Goal: Information Seeking & Learning: Find specific fact

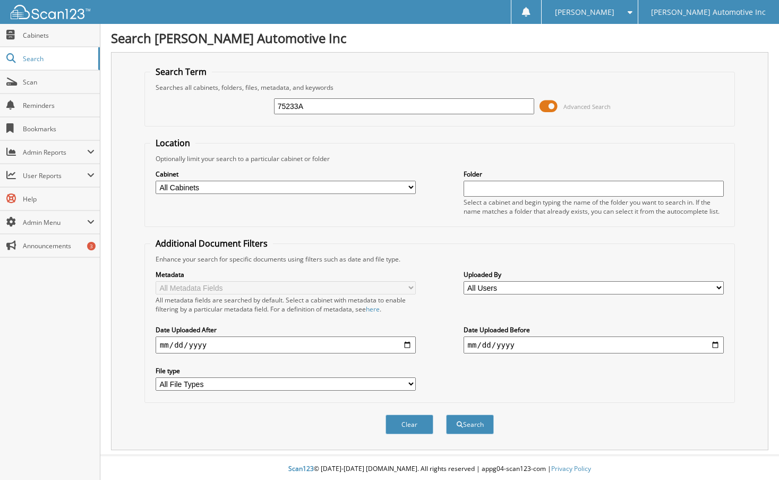
type input "75233A"
click at [446, 414] on button "Search" at bounding box center [470, 424] width 48 height 20
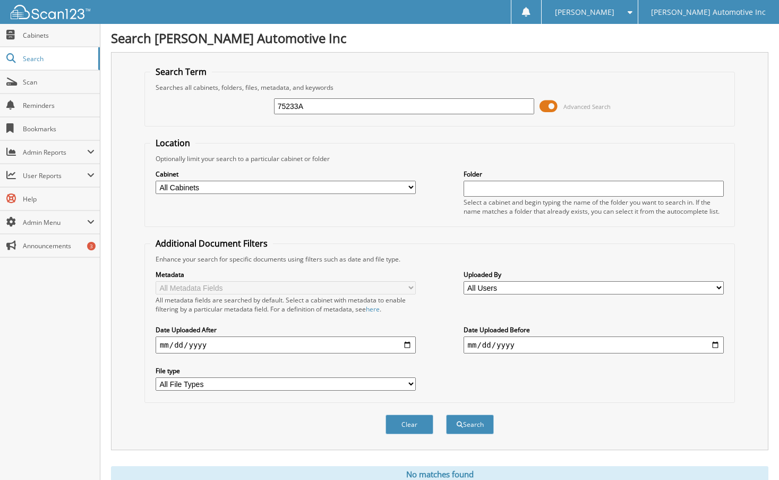
scroll to position [40, 0]
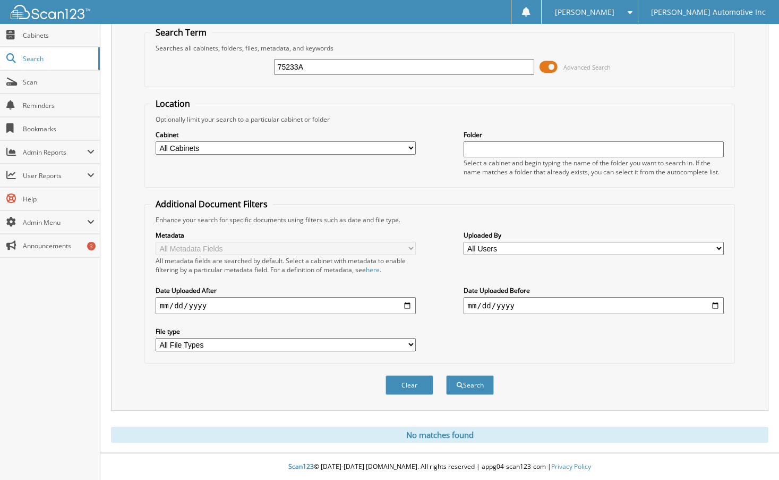
click at [322, 71] on input "75233A" at bounding box center [404, 67] width 261 height 16
type input "75233"
click at [446, 375] on button "Search" at bounding box center [470, 385] width 48 height 20
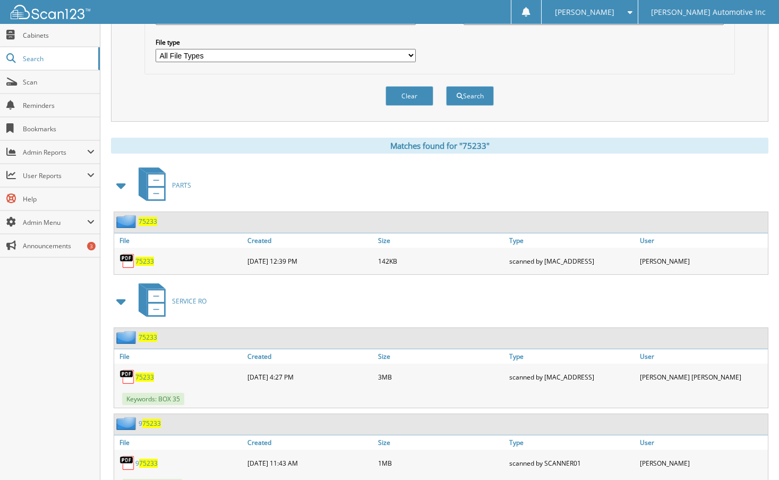
scroll to position [354, 0]
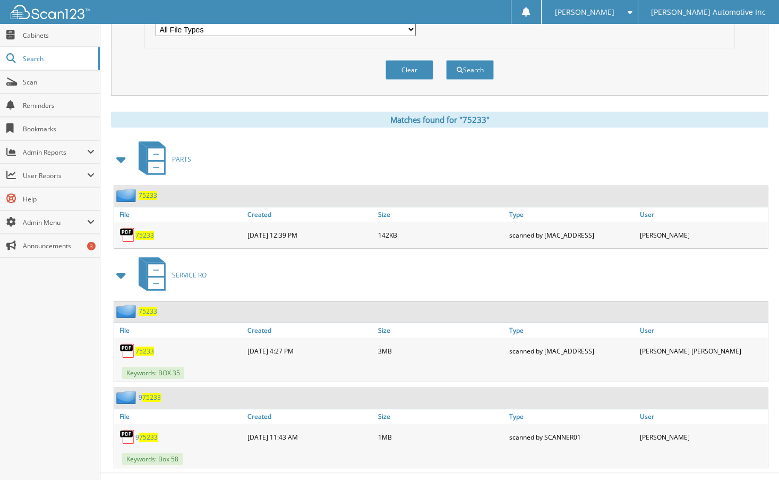
click at [149, 353] on span "75233" at bounding box center [144, 350] width 19 height 9
